Goal: Information Seeking & Learning: Learn about a topic

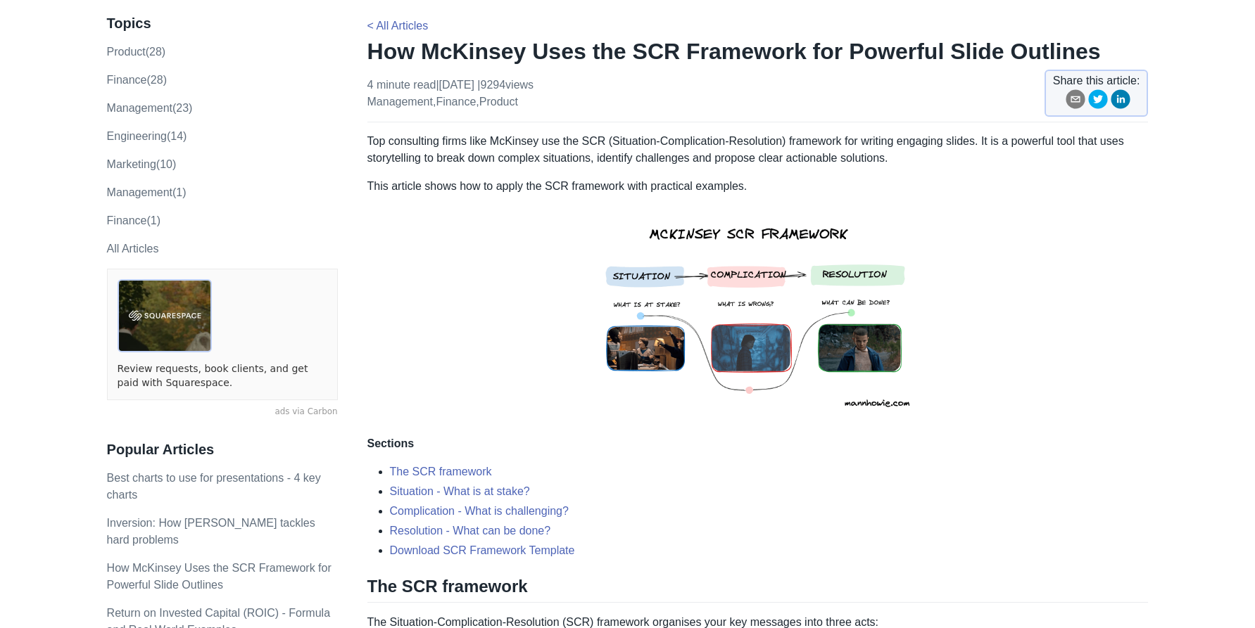
scroll to position [36, 0]
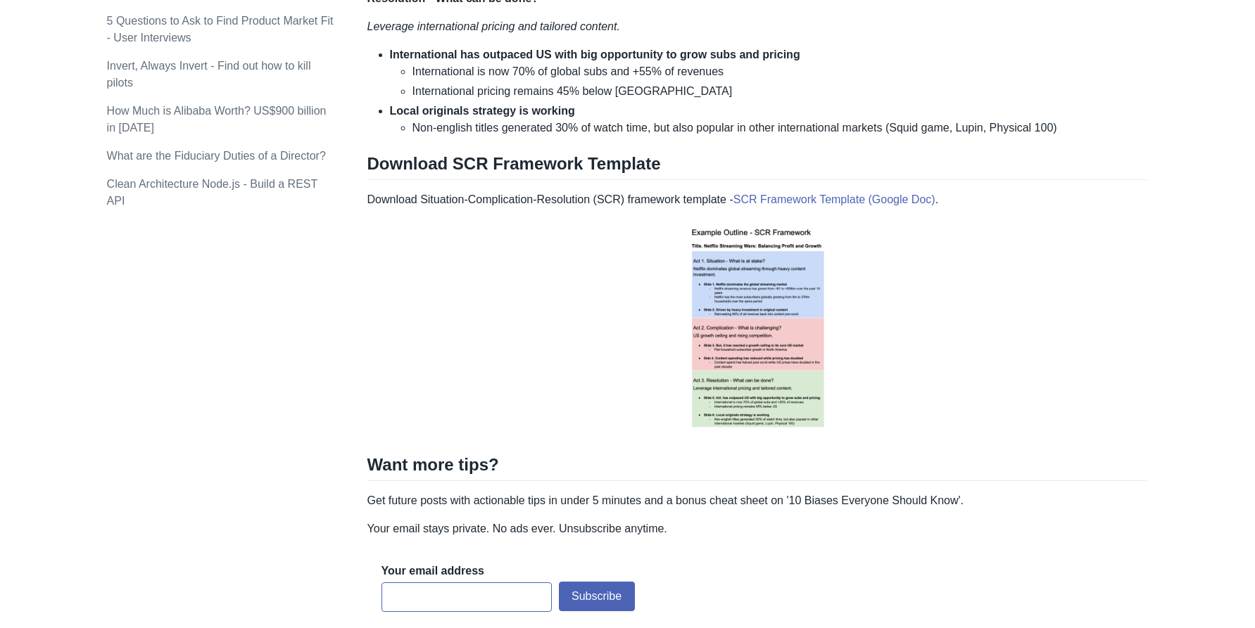
scroll to position [1337, 0]
